Goal: Download file/media

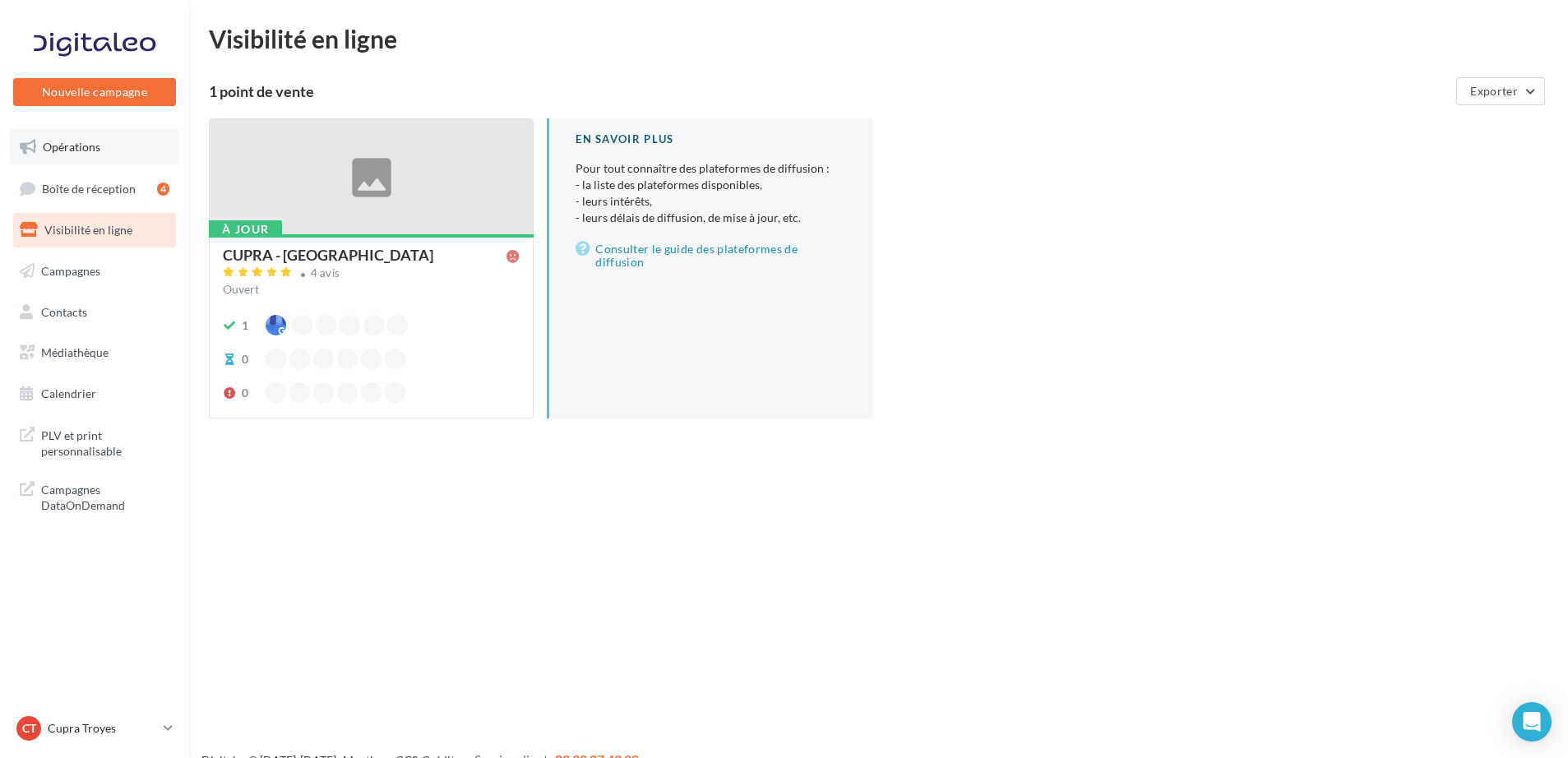
click at [79, 151] on span "Opérations" at bounding box center [71, 147] width 57 height 14
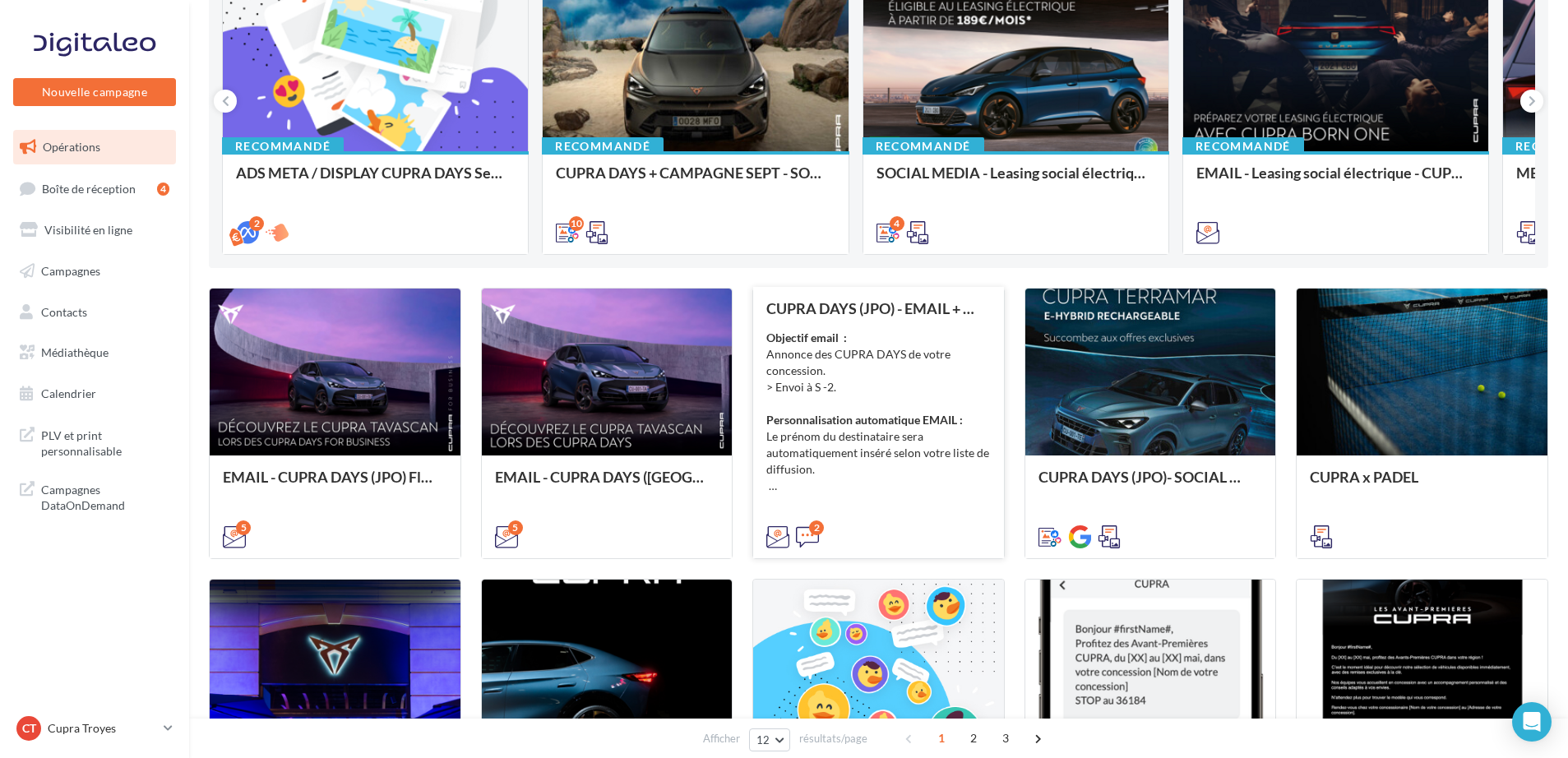
scroll to position [205, 0]
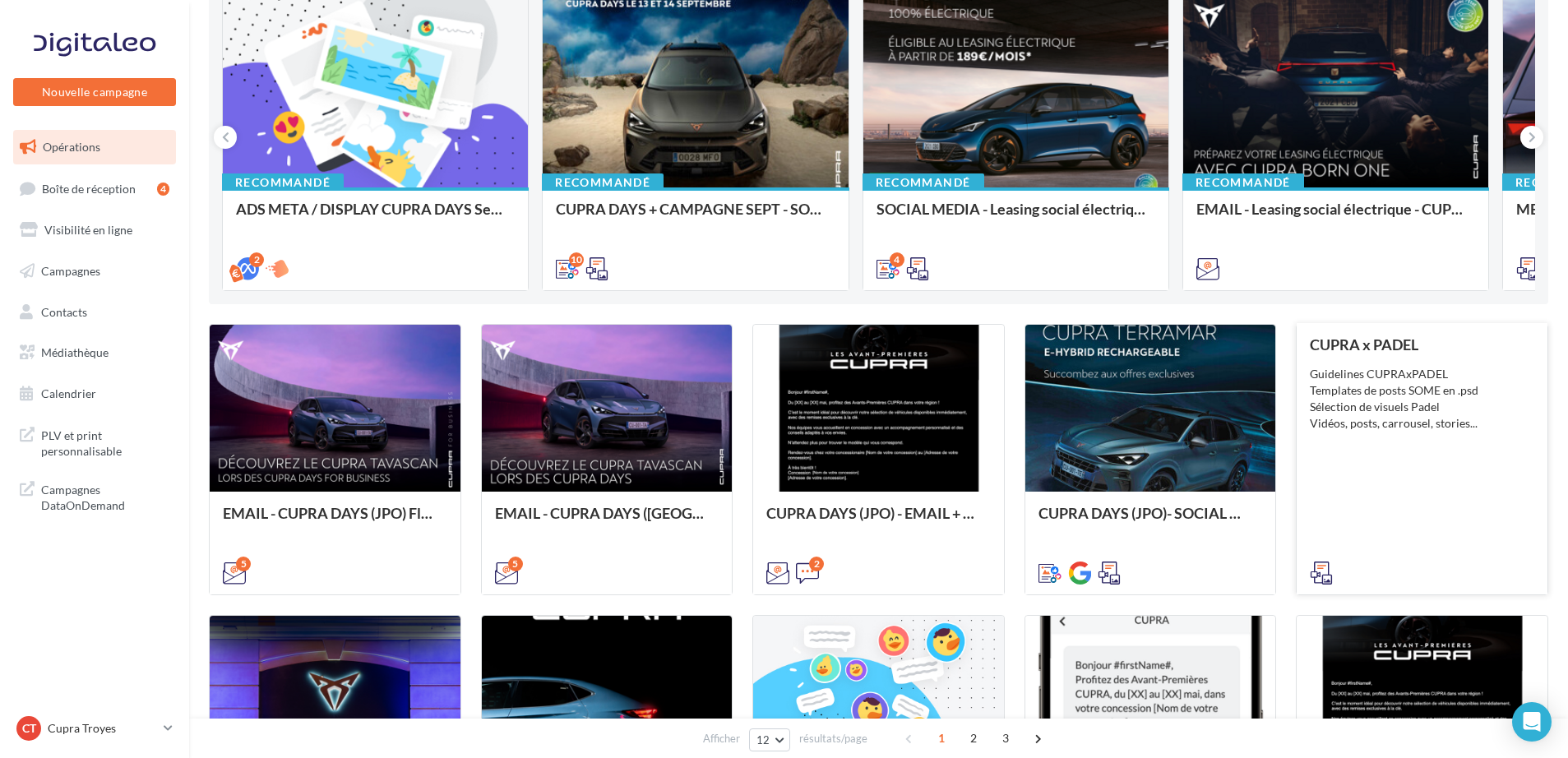
click at [1351, 439] on div "CUPRA x PADEL Guidelines CUPRAxPADEL Templates de posts SOME en .psd Sélection …" at bounding box center [1422, 458] width 225 height 243
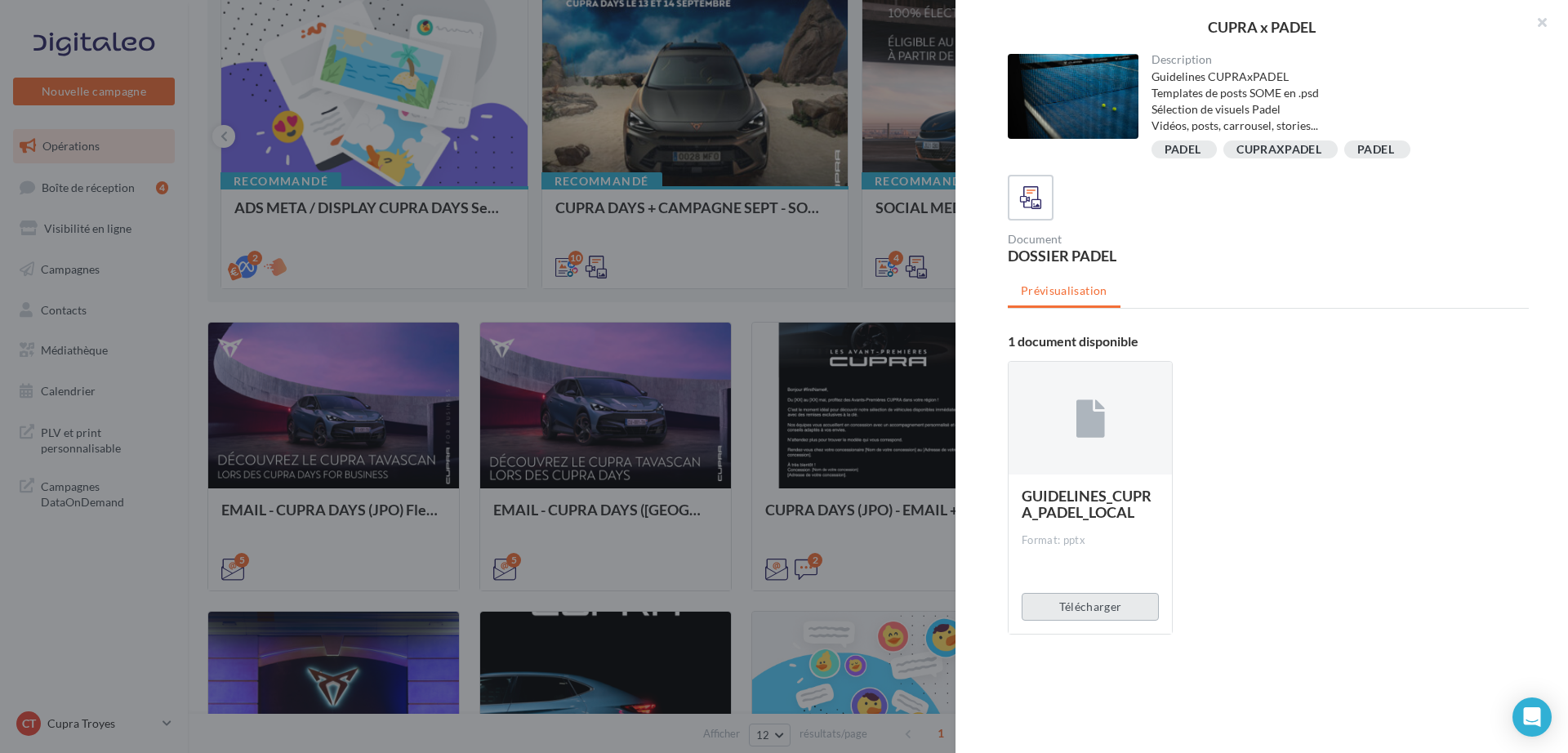
click at [1079, 614] on button "Télécharger" at bounding box center [1090, 607] width 137 height 28
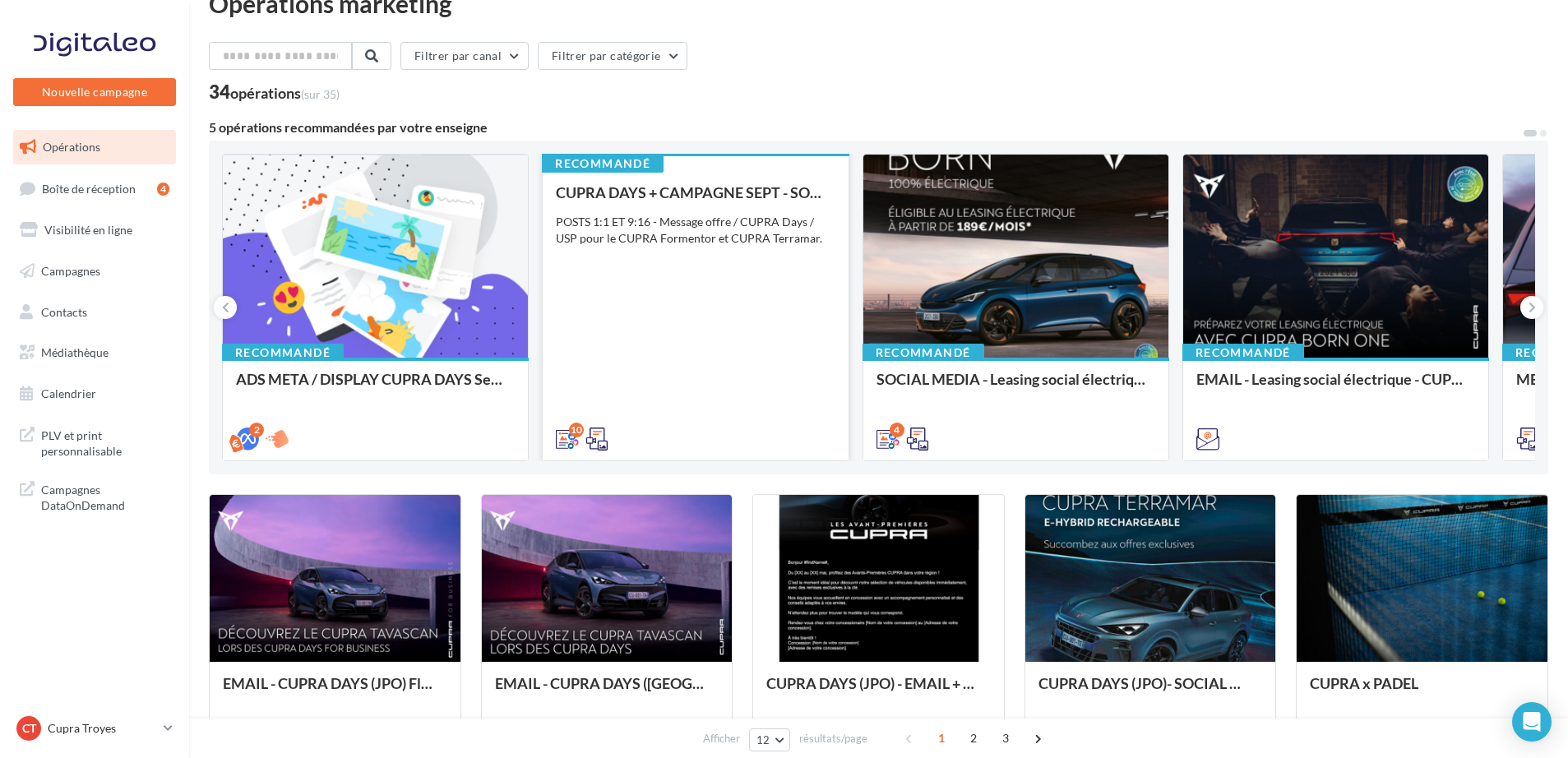
scroll to position [0, 0]
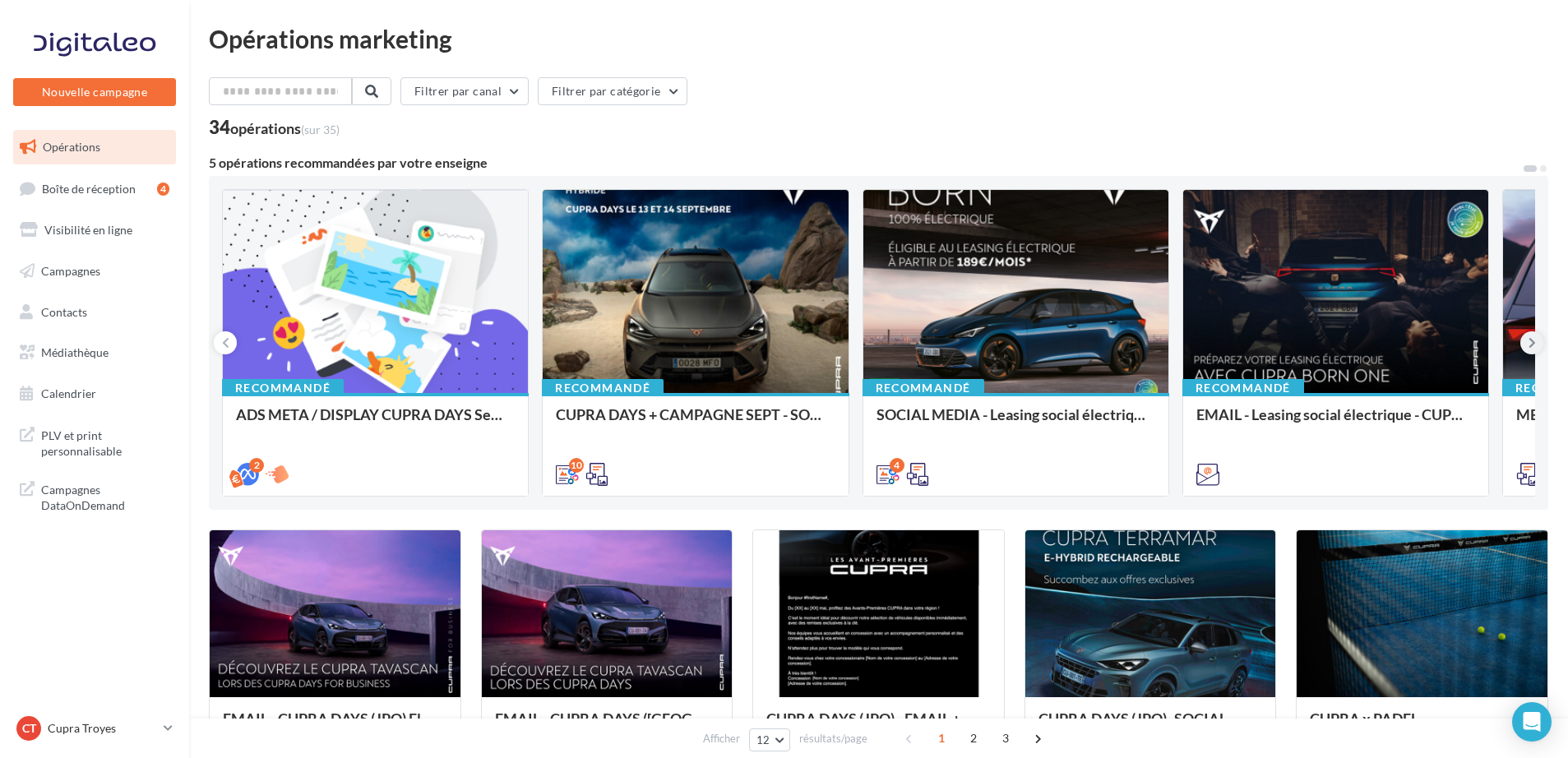
click at [1527, 341] on button at bounding box center [1532, 343] width 23 height 23
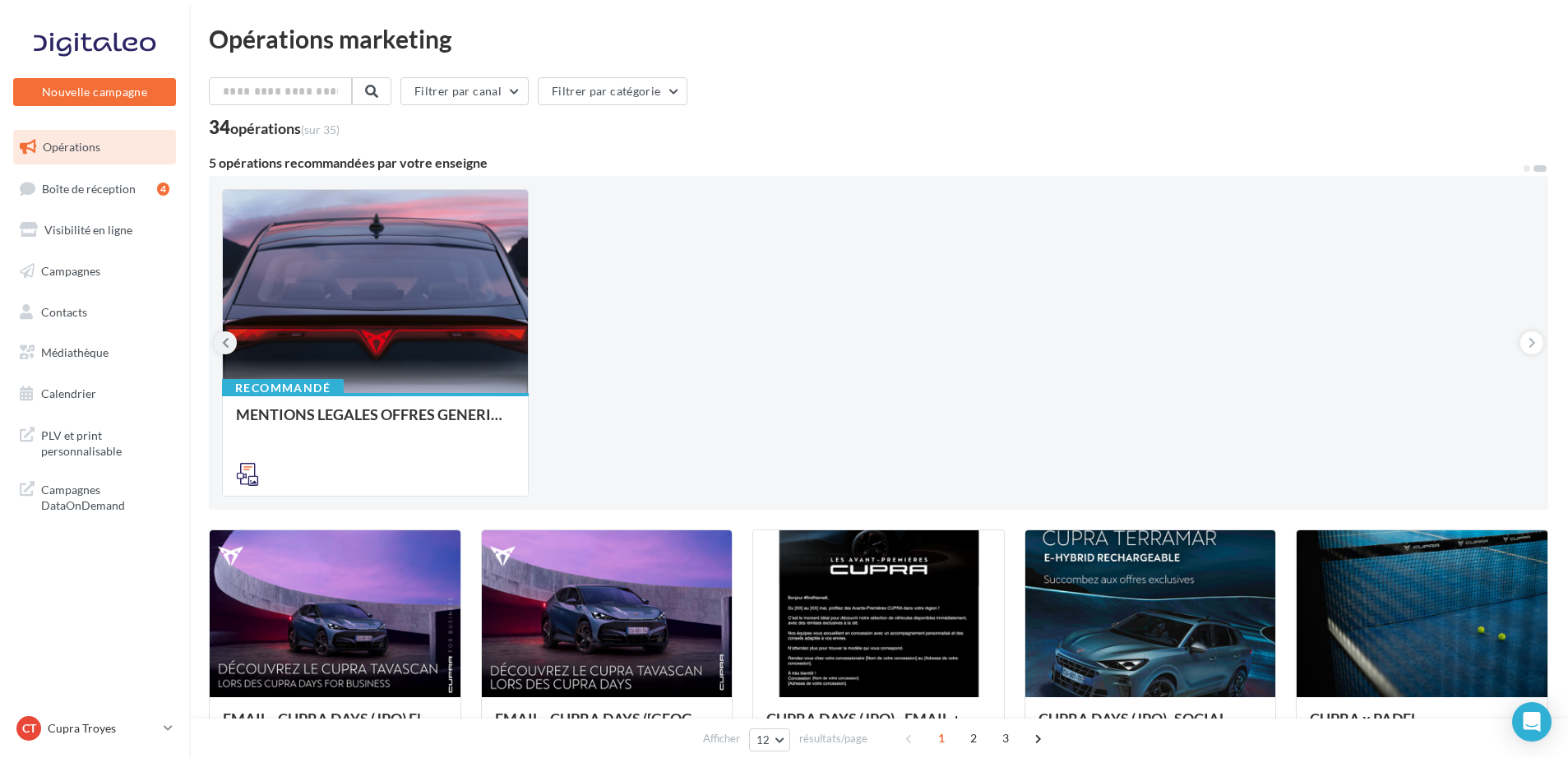
click at [222, 345] on icon at bounding box center [226, 343] width 8 height 17
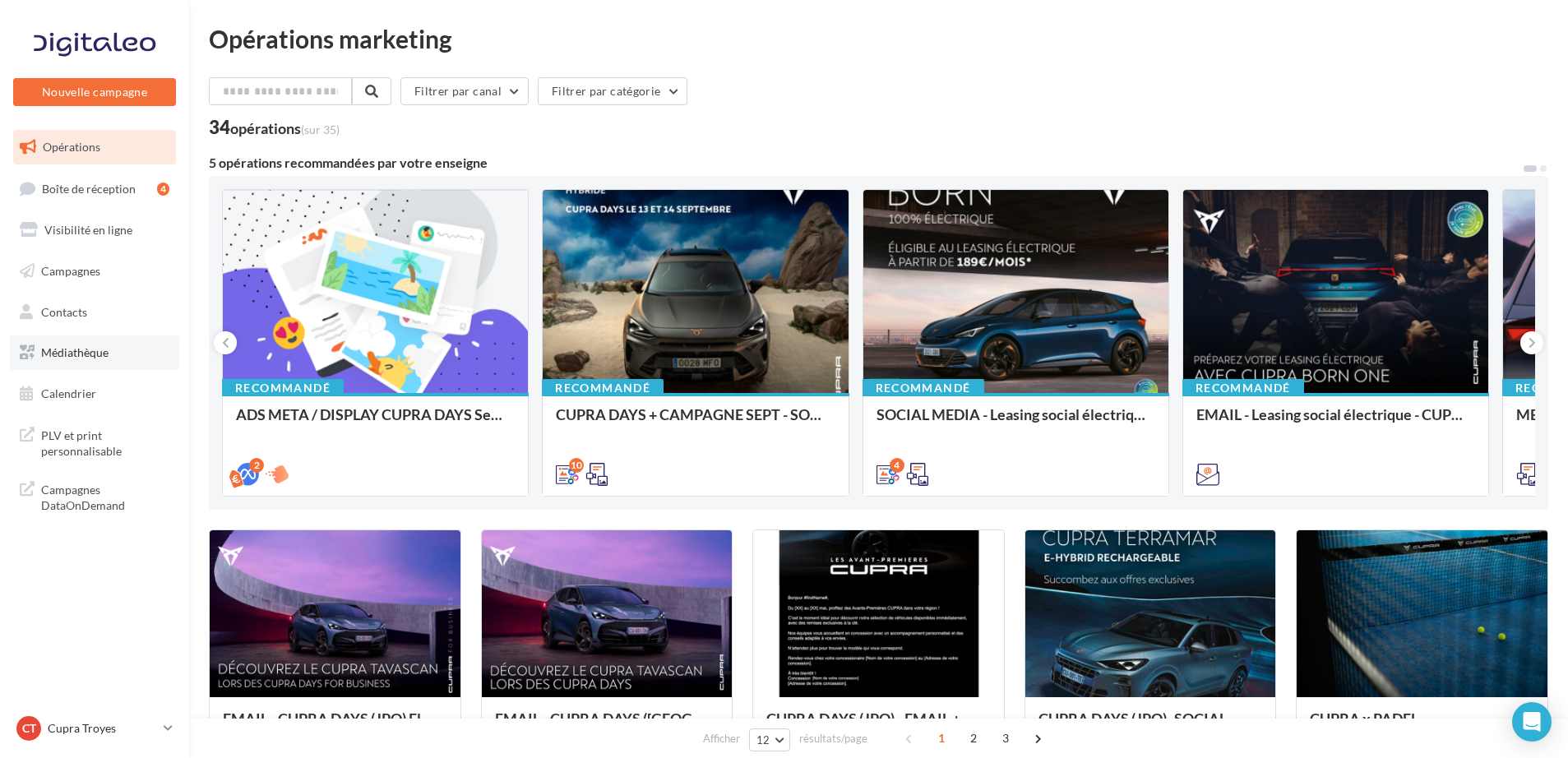
click at [51, 359] on link "Médiathèque" at bounding box center [94, 352] width 169 height 34
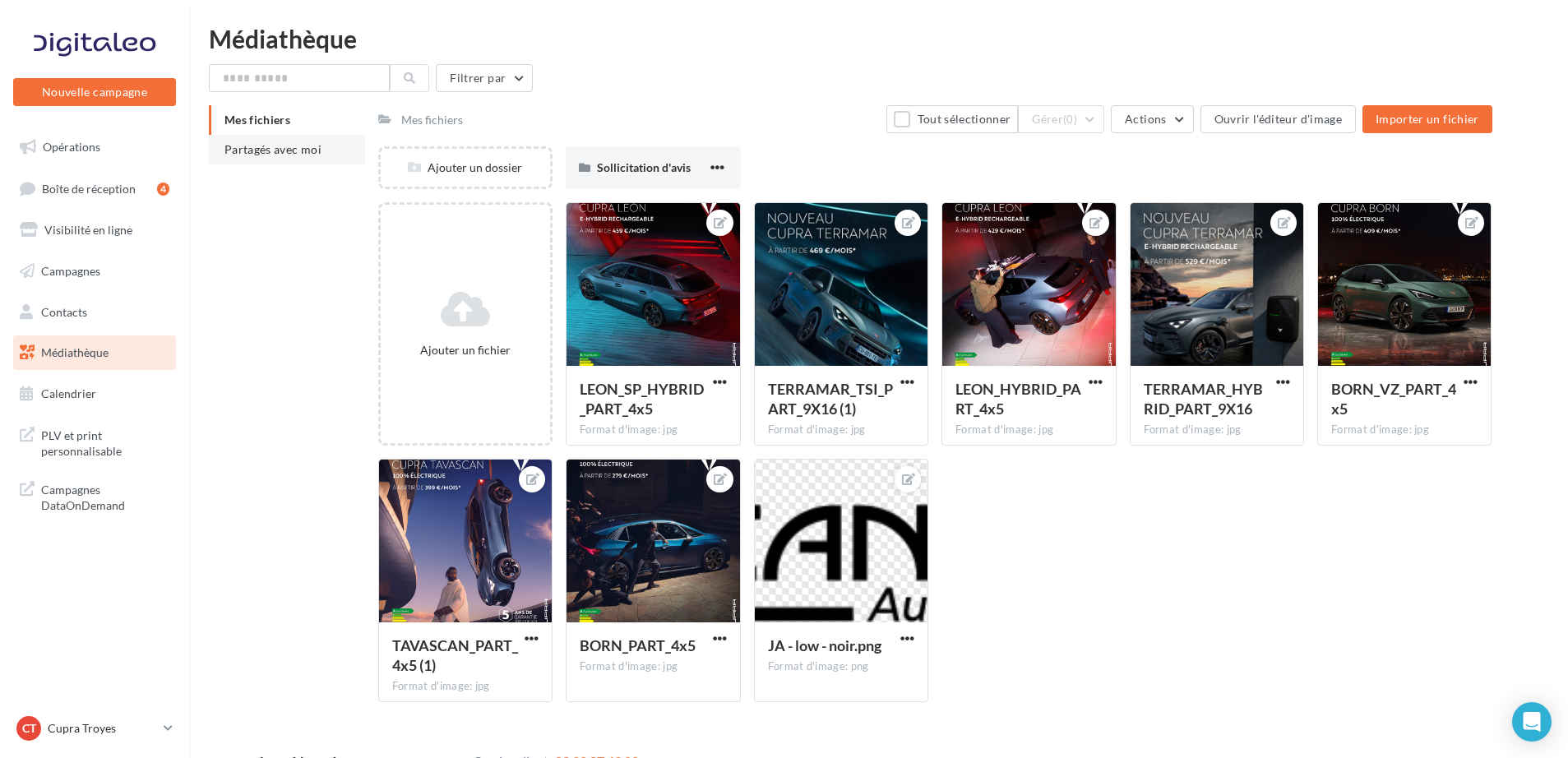
click at [277, 153] on span "Partagés avec moi" at bounding box center [273, 149] width 97 height 14
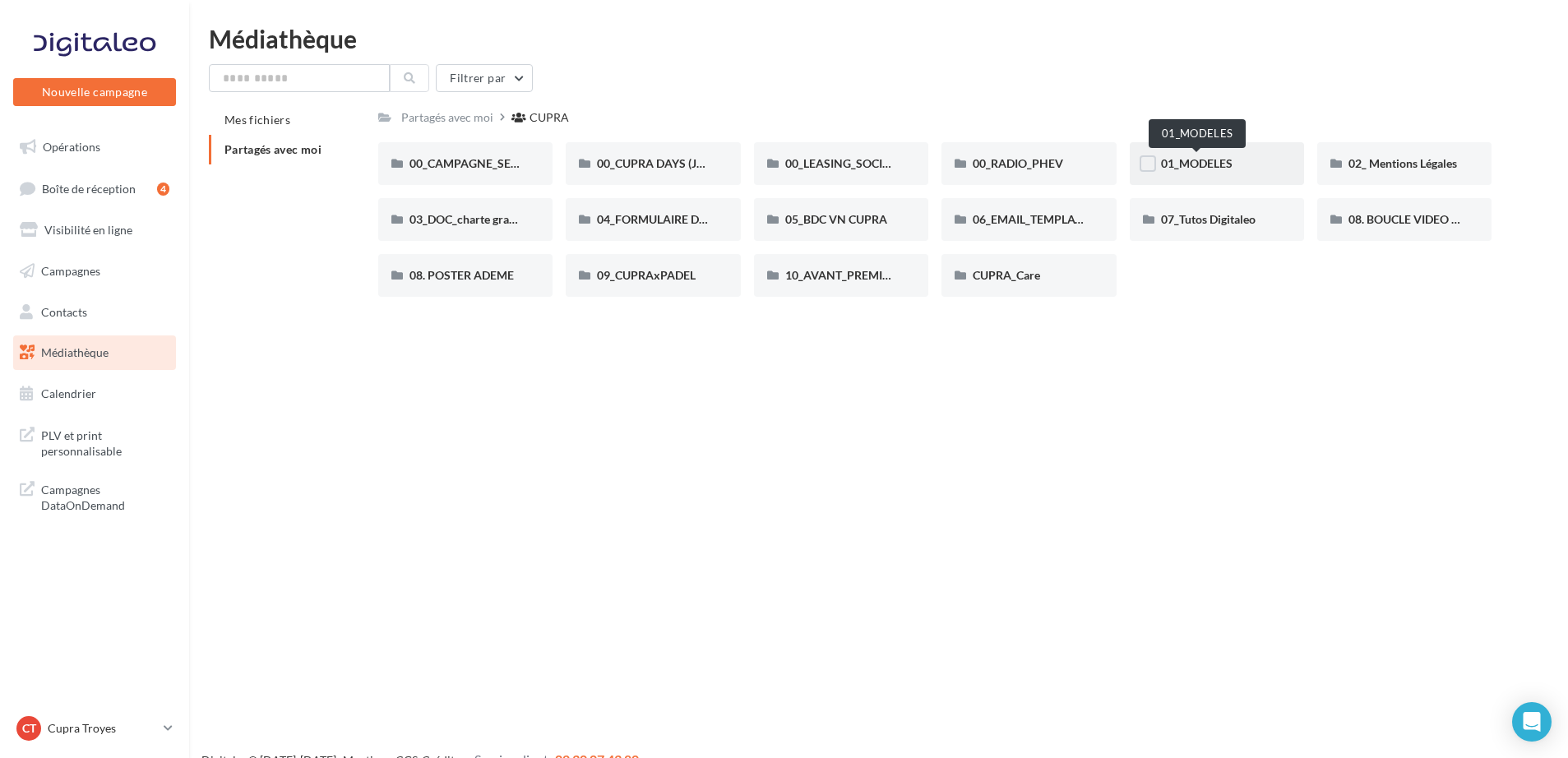
click at [1202, 168] on span "01_MODELES" at bounding box center [1197, 163] width 72 height 14
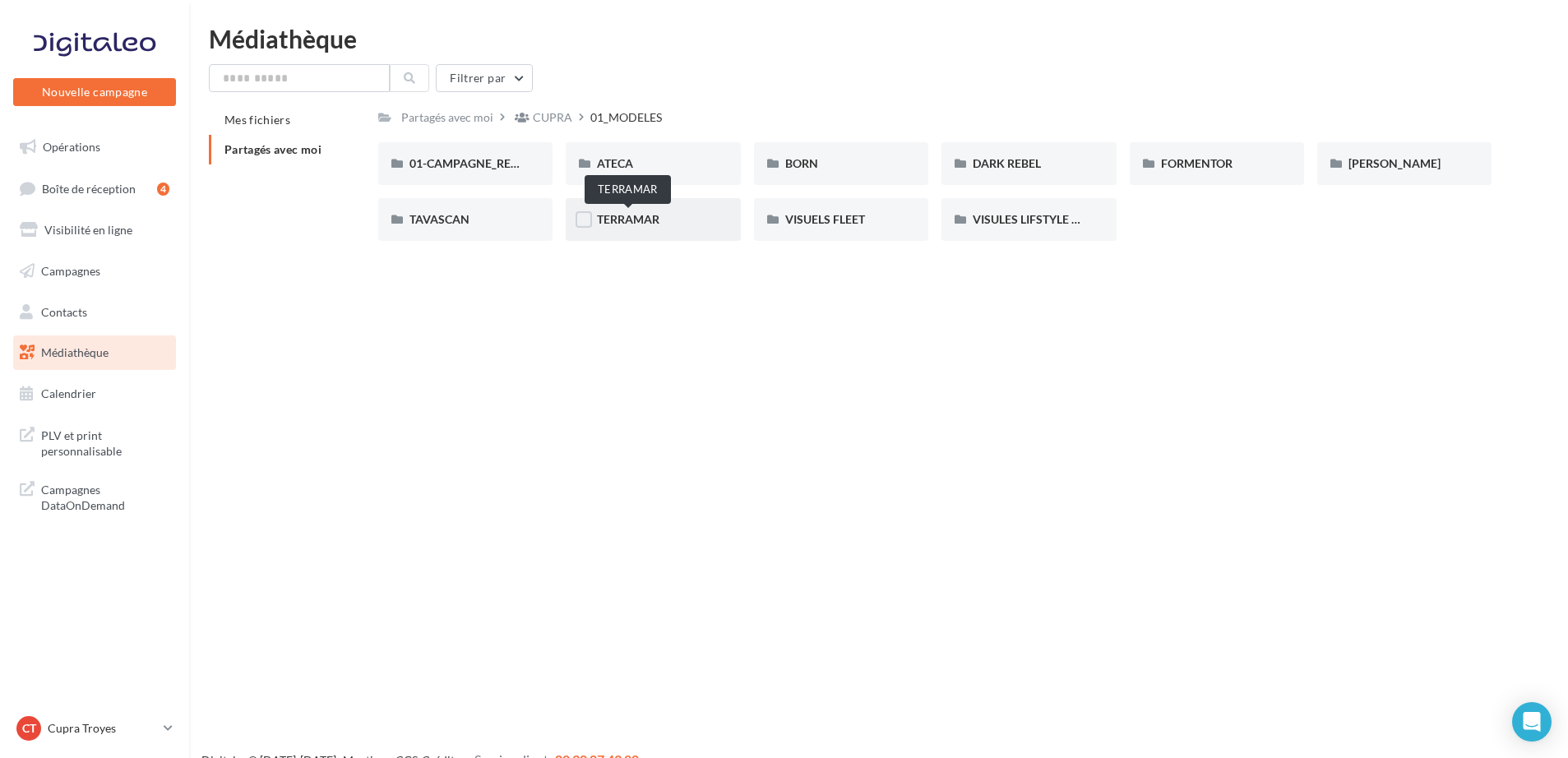
click at [621, 215] on span "TERRAMAR" at bounding box center [629, 219] width 62 height 14
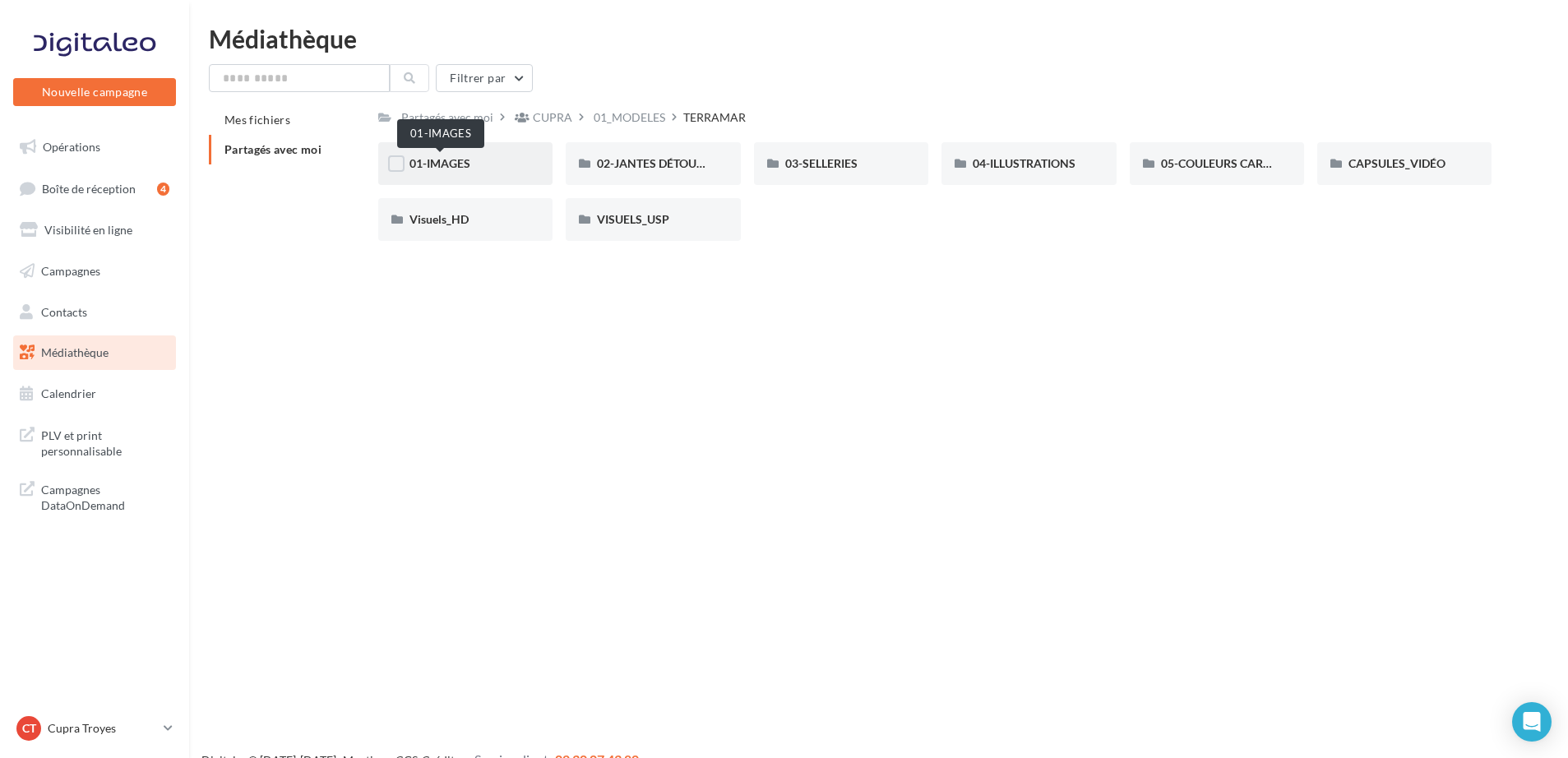
click at [425, 162] on span "01-IMAGES" at bounding box center [440, 163] width 61 height 14
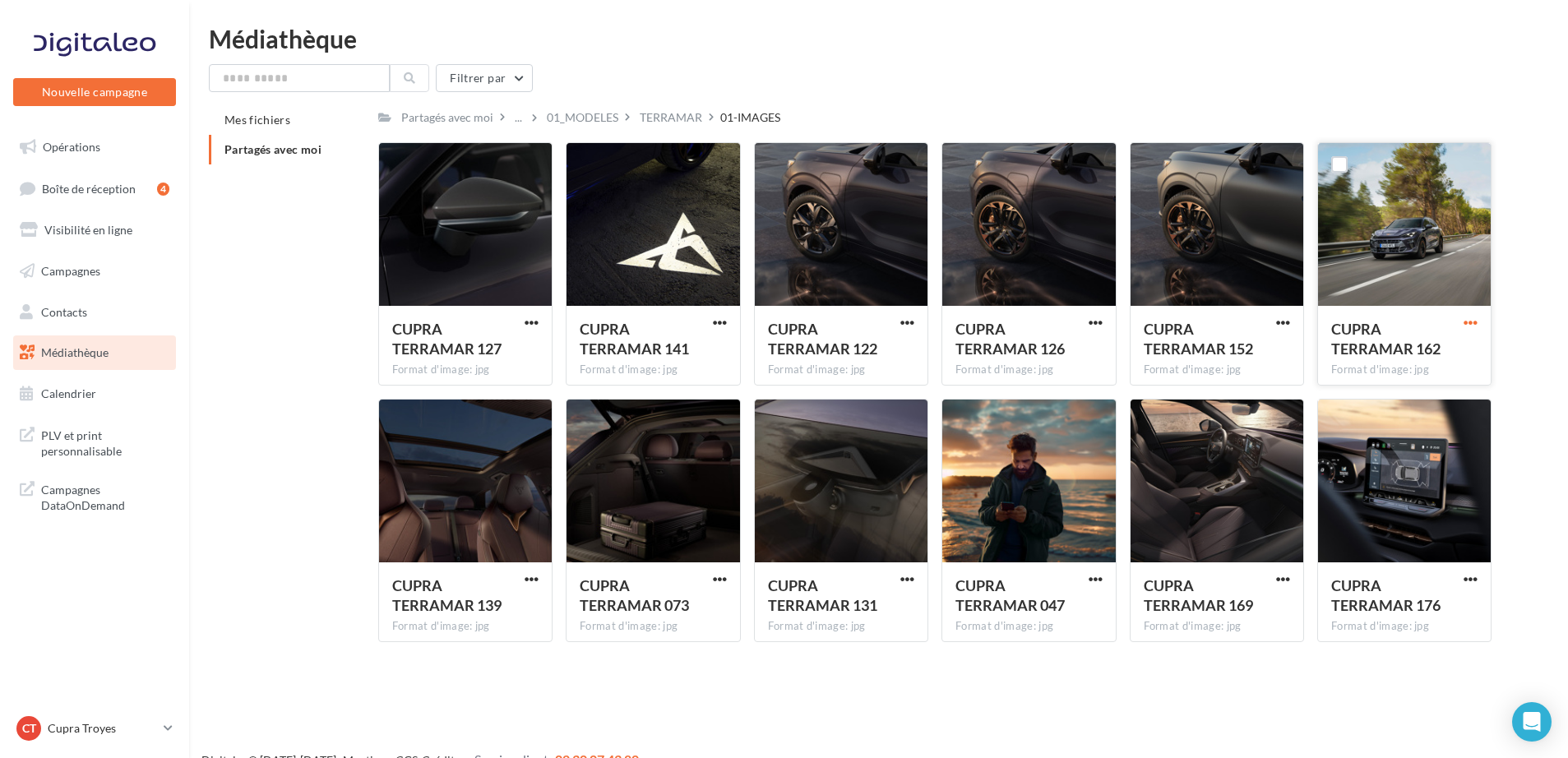
click at [1466, 321] on span "button" at bounding box center [1471, 322] width 14 height 14
click at [1400, 355] on button "Télécharger" at bounding box center [1399, 355] width 164 height 43
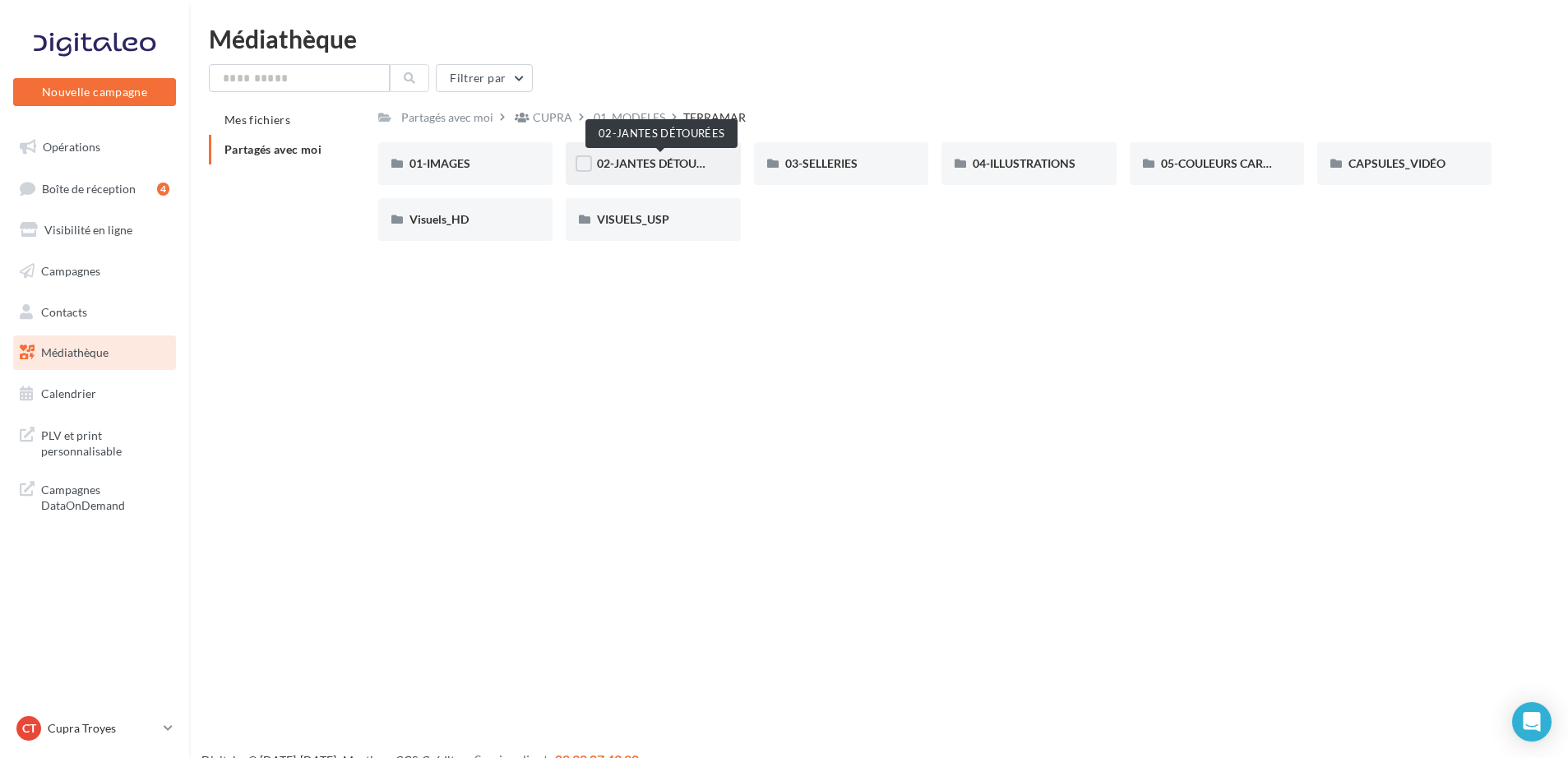
click at [649, 166] on span "02-JANTES DÉTOURÉES" at bounding box center [661, 163] width 127 height 14
click at [856, 170] on span "03-SELLERIES" at bounding box center [821, 163] width 72 height 14
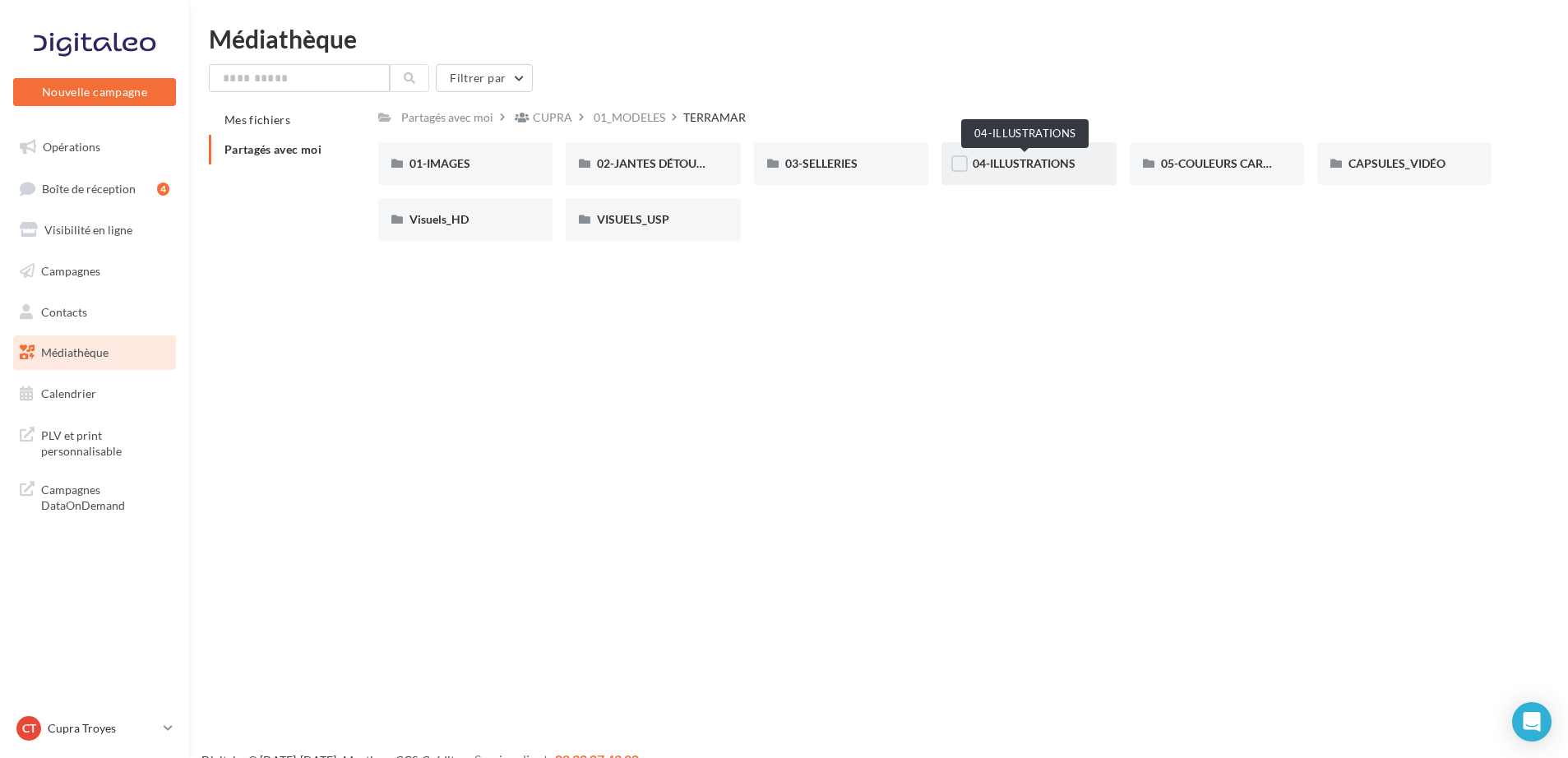
click at [1029, 169] on span "04-ILLUSTRATIONS" at bounding box center [1025, 163] width 103 height 14
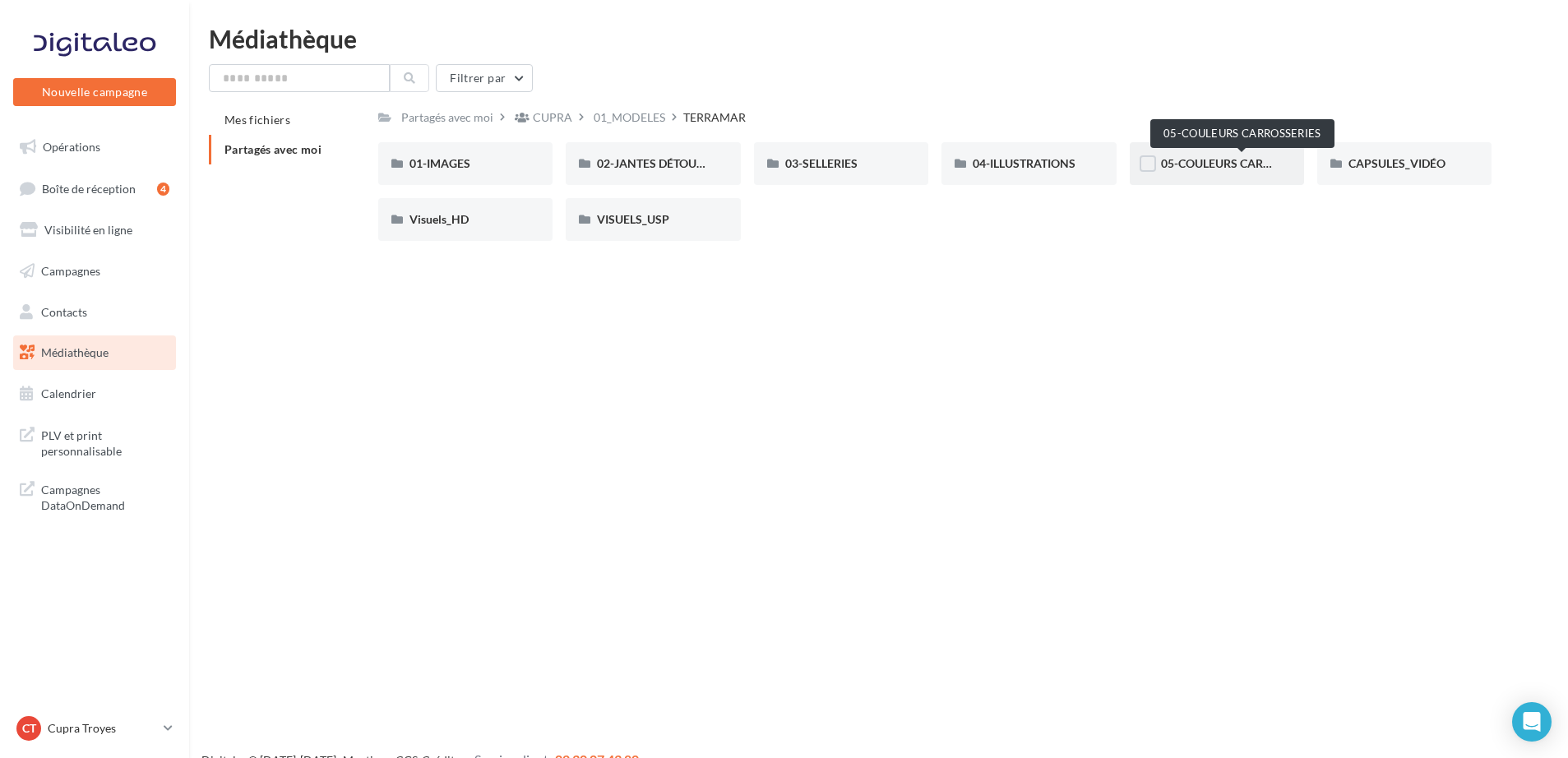
click at [1199, 162] on span "05-COULEURS CARROSSERIES" at bounding box center [1242, 163] width 162 height 14
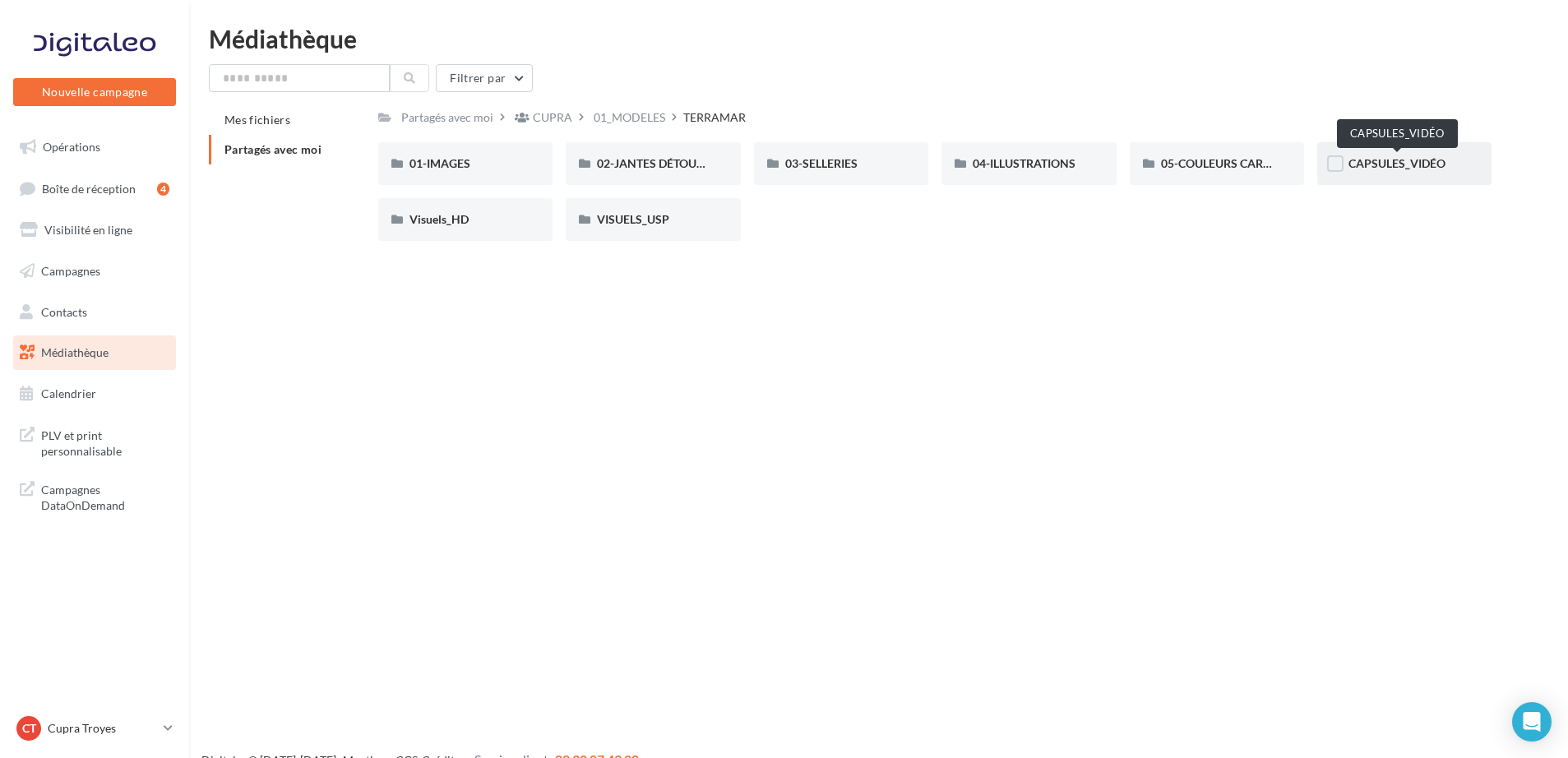
click at [1401, 169] on span "CAPSULES_VIDÉO" at bounding box center [1398, 163] width 97 height 14
click at [413, 229] on div "Visuels_HD" at bounding box center [465, 220] width 174 height 43
click at [650, 225] on span "VISUELS_USP" at bounding box center [634, 219] width 72 height 14
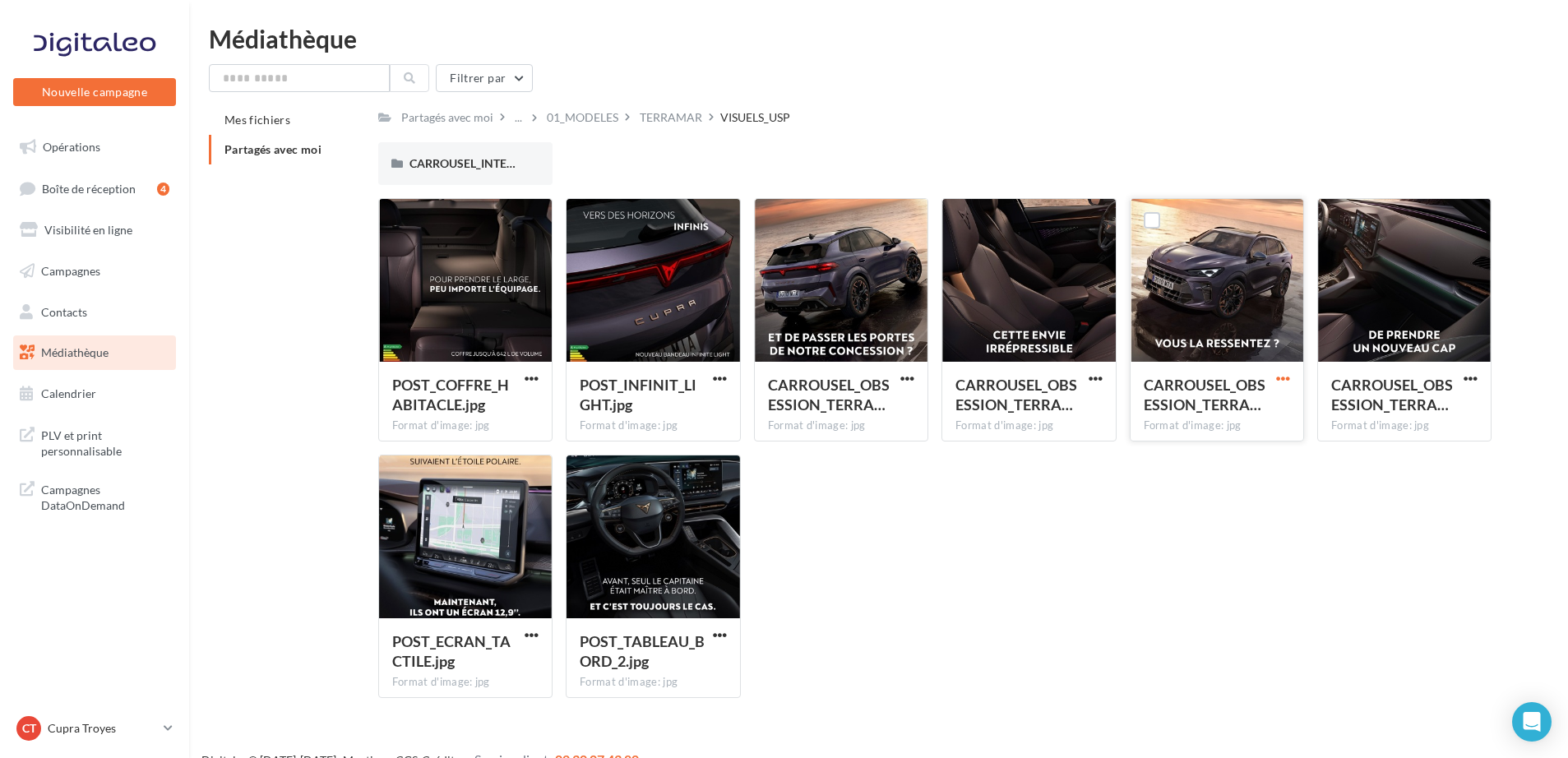
click at [1278, 375] on span "button" at bounding box center [1284, 379] width 14 height 14
click at [1190, 416] on button "Télécharger" at bounding box center [1211, 412] width 164 height 43
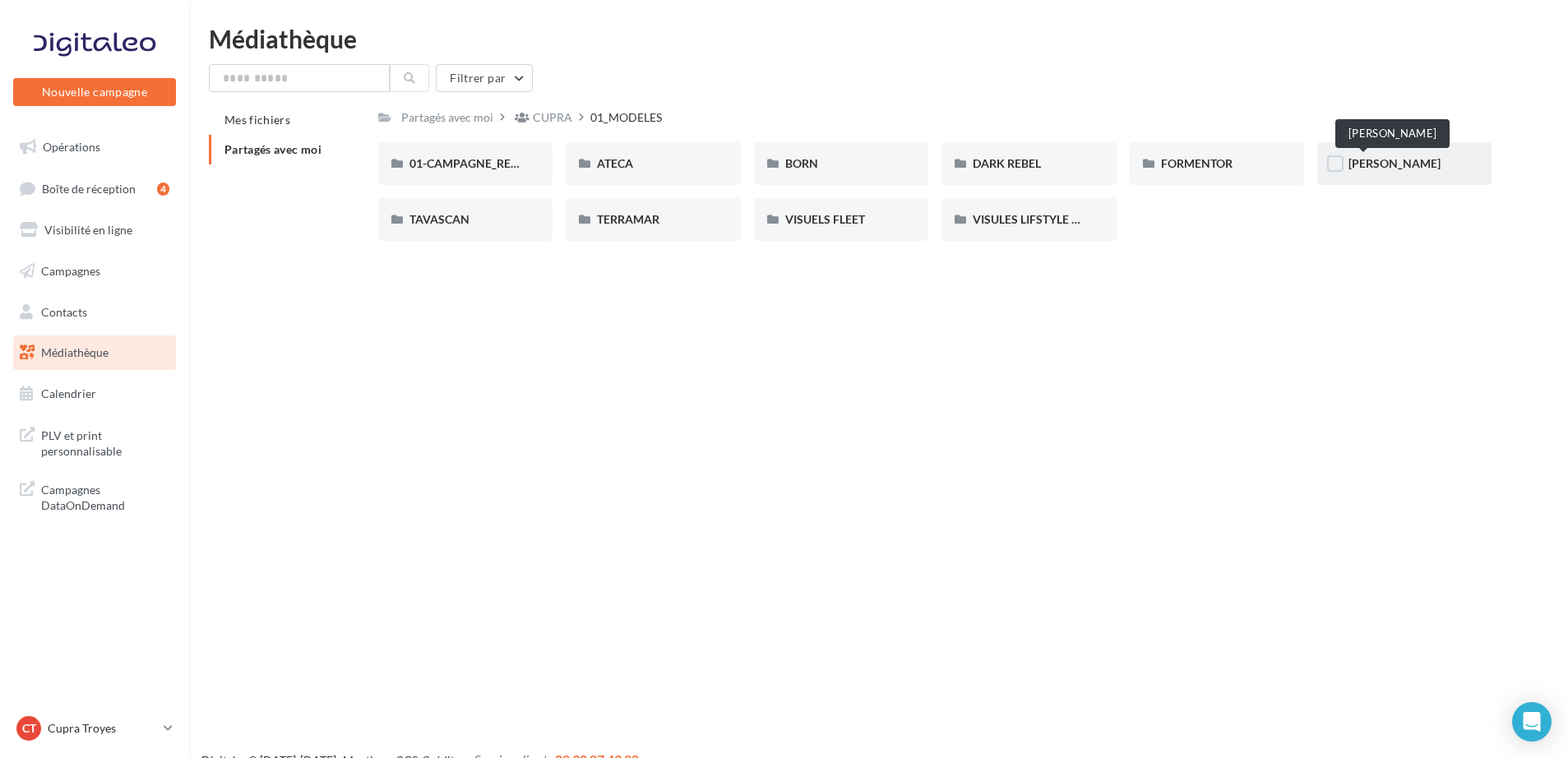
click at [1366, 160] on span "LEON" at bounding box center [1395, 163] width 92 height 14
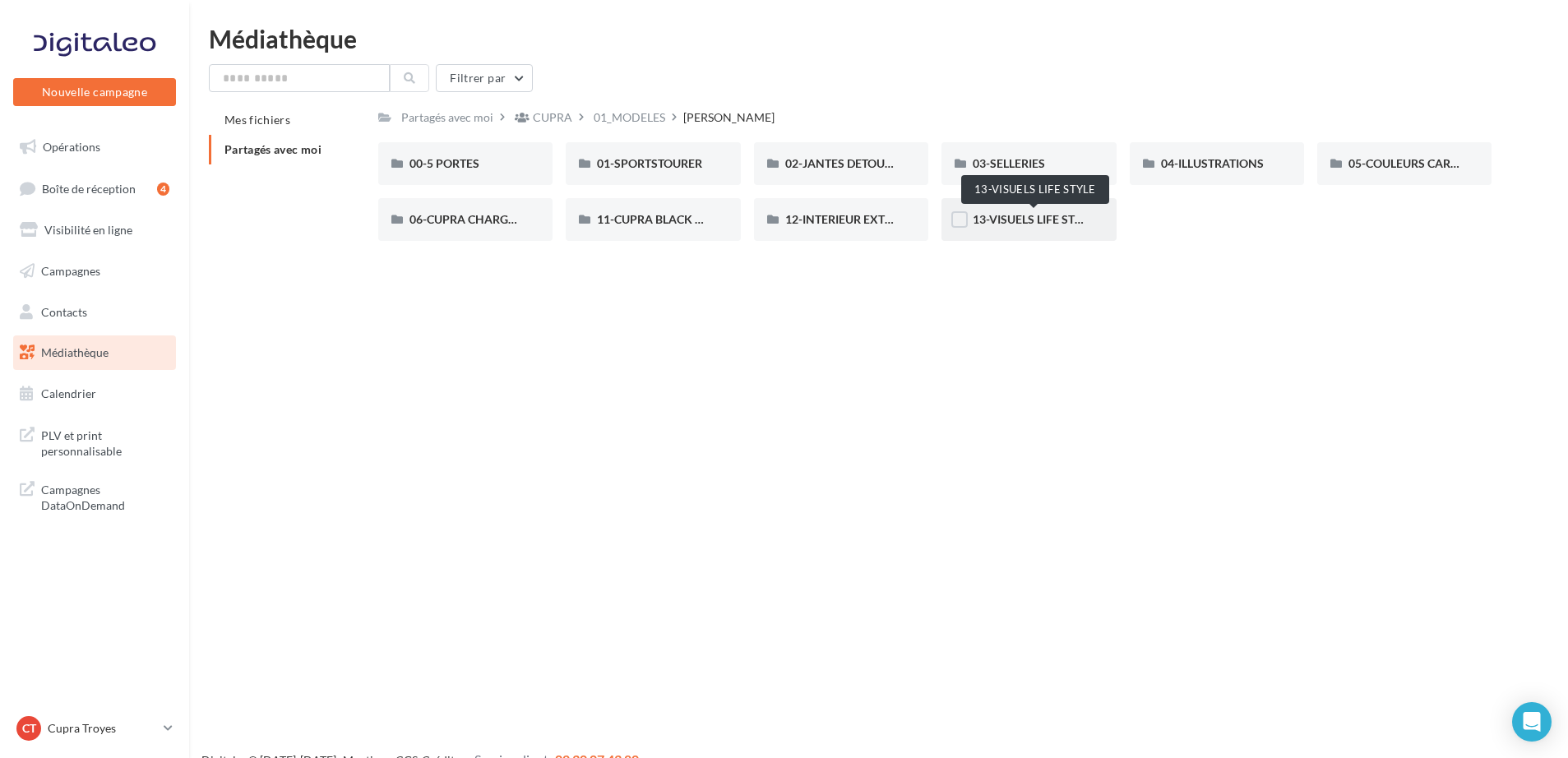
click at [1004, 220] on span "13-VISUELS LIFE STYLE" at bounding box center [1034, 219] width 122 height 14
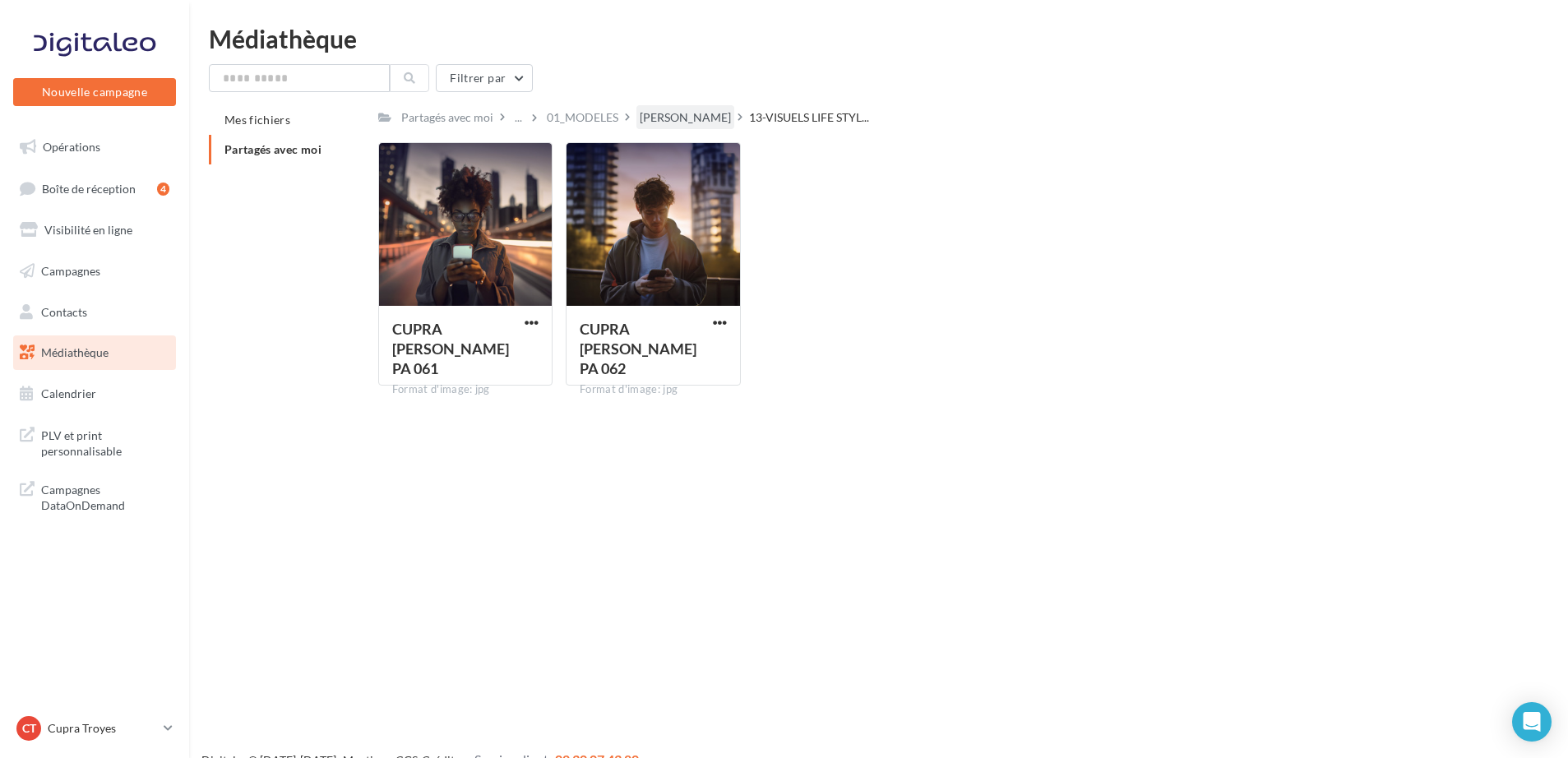
click at [644, 124] on div "LEON" at bounding box center [685, 117] width 91 height 17
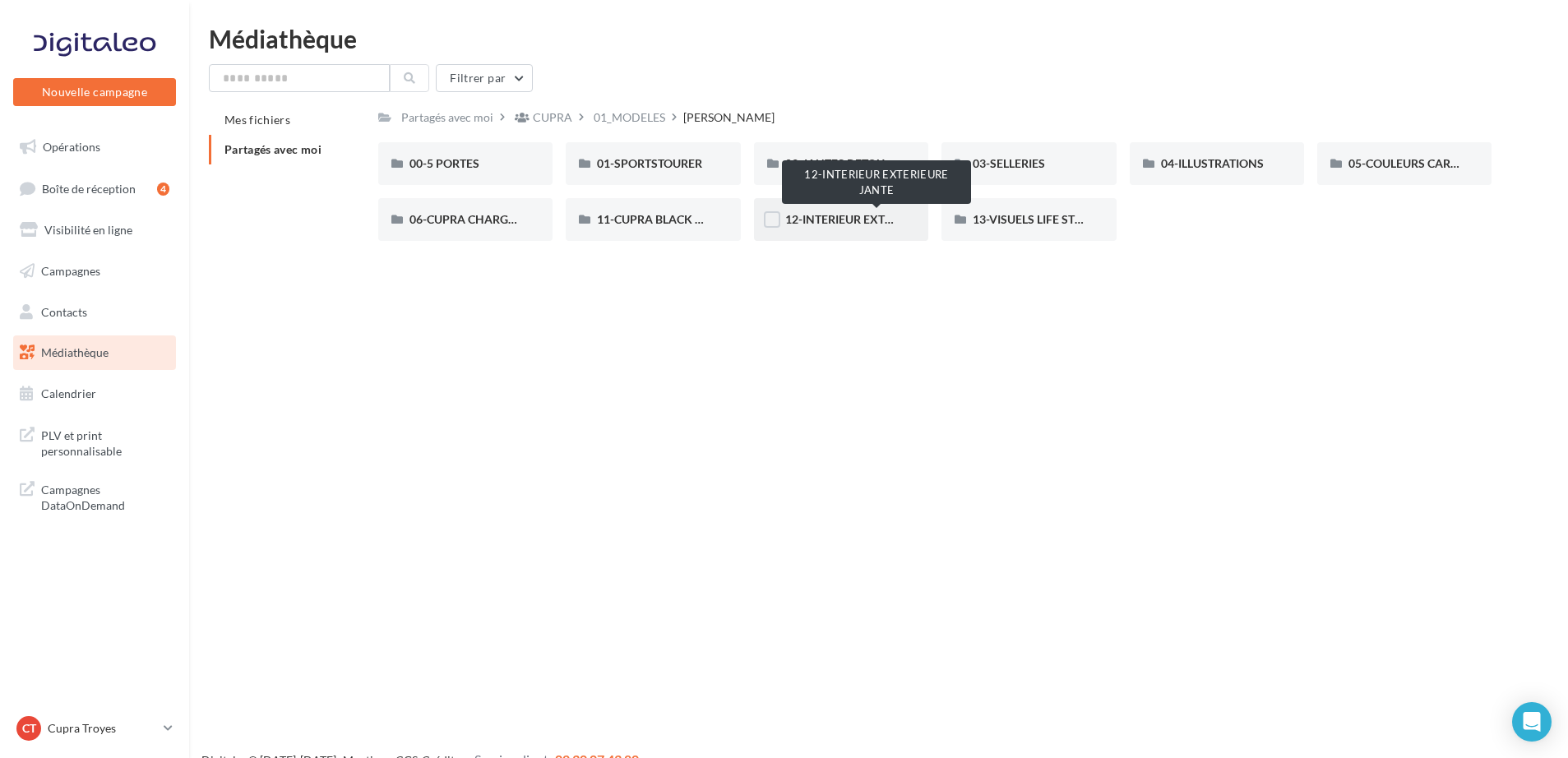
click at [825, 218] on span "12-INTERIEUR EXTERIEURE JANTE" at bounding box center [877, 219] width 183 height 14
